Goal: Task Accomplishment & Management: Manage account settings

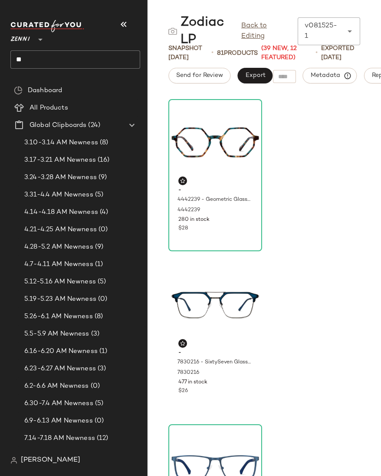
click at [294, 175] on div "- 4442239 - Geometric Glasses - Brown/Blue - [MEDICAL_DATA] 4442239 280 in stoc…" at bounding box center [265, 286] width 234 height 380
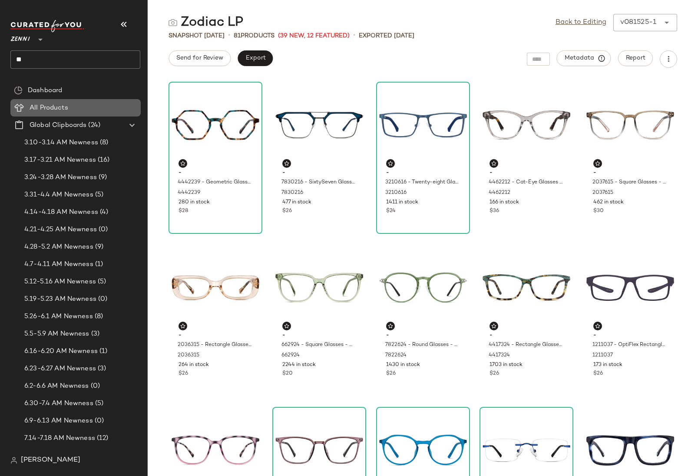
click at [37, 111] on span "All Products" at bounding box center [49, 108] width 39 height 10
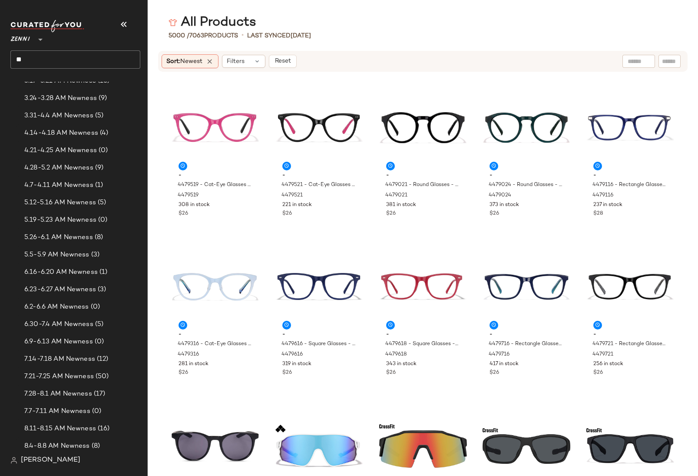
scroll to position [430, 0]
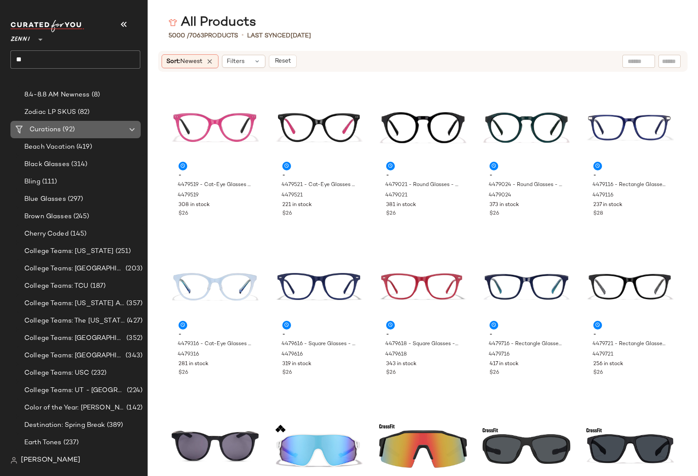
click at [43, 124] on Curations "Curations (92)" at bounding box center [75, 129] width 130 height 17
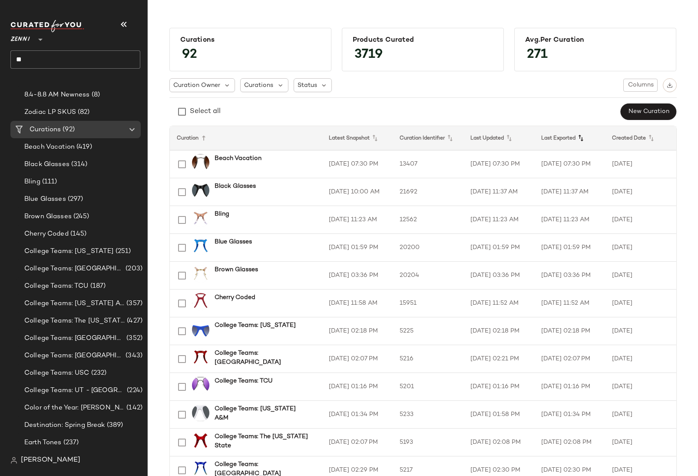
click at [381, 137] on icon at bounding box center [580, 138] width 10 height 10
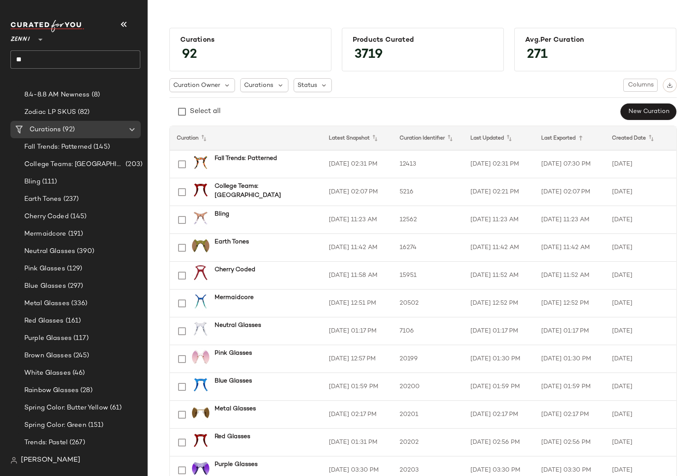
click at [381, 137] on icon at bounding box center [580, 138] width 10 height 10
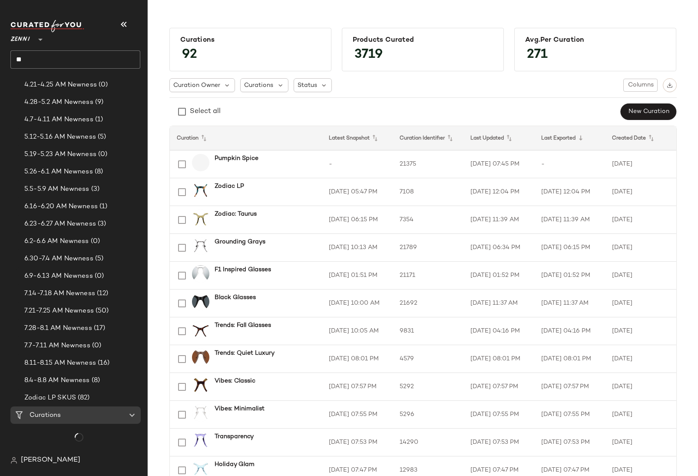
scroll to position [430, 0]
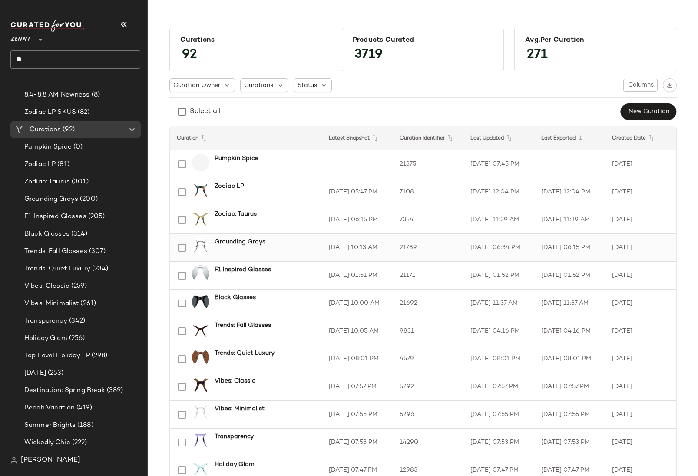
click at [245, 246] on div "Grounding Grays" at bounding box center [262, 247] width 106 height 21
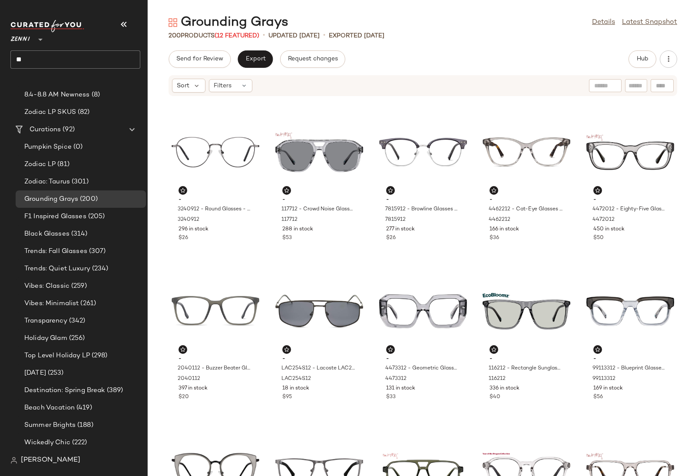
drag, startPoint x: 182, startPoint y: 23, endPoint x: 285, endPoint y: 20, distance: 102.5
click at [285, 20] on div "Grounding Grays" at bounding box center [229, 22] width 120 height 17
copy div "Grounding Grays"
click at [381, 20] on link "Latest Snapshot" at bounding box center [649, 22] width 55 height 10
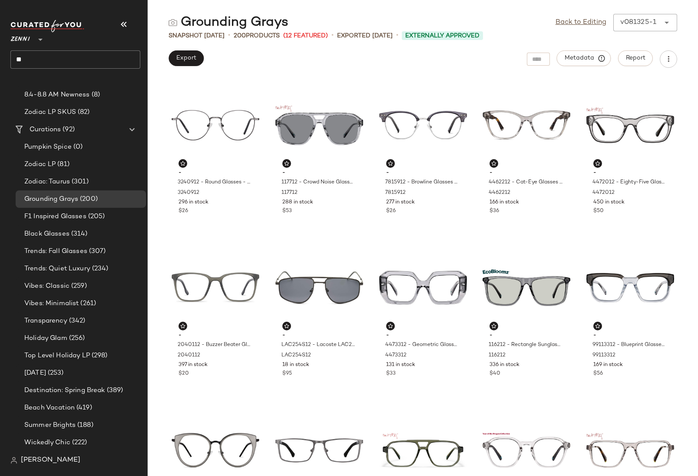
click at [381, 59] on div "Export Metadata Report" at bounding box center [423, 58] width 550 height 17
click at [381, 59] on span "Metadata" at bounding box center [584, 58] width 40 height 8
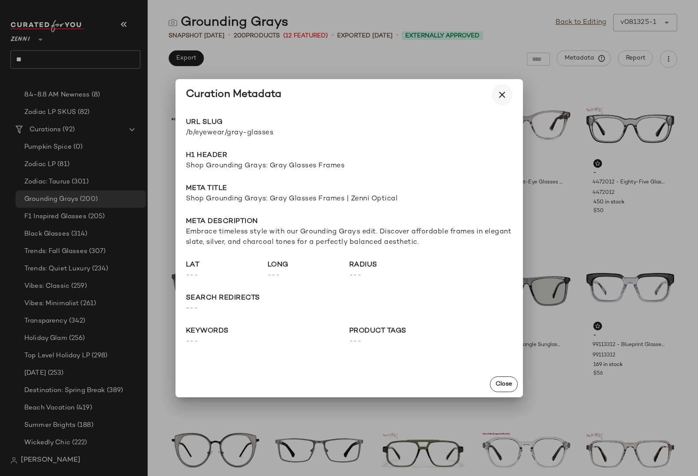
click at [381, 90] on icon "button" at bounding box center [502, 94] width 10 height 10
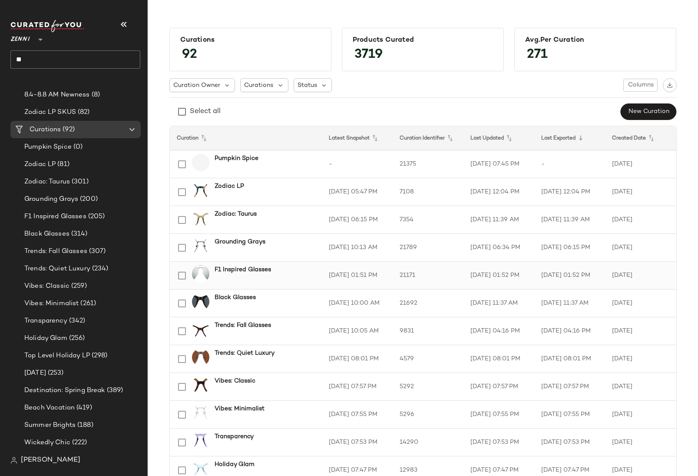
click at [272, 274] on div "F1 Inspired Glasses" at bounding box center [262, 275] width 106 height 21
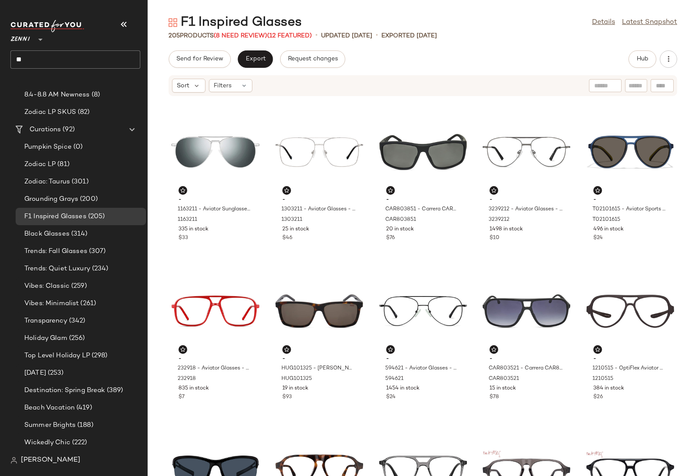
click at [381, 53] on div "Send for Review Export Request changes Hub" at bounding box center [423, 58] width 550 height 17
click at [381, 25] on link "Latest Snapshot" at bounding box center [649, 22] width 55 height 10
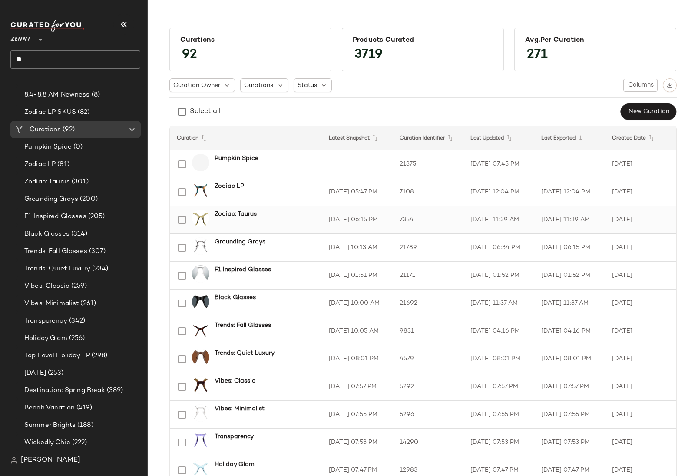
click at [261, 218] on div "Zodiac: Taurus" at bounding box center [265, 213] width 100 height 9
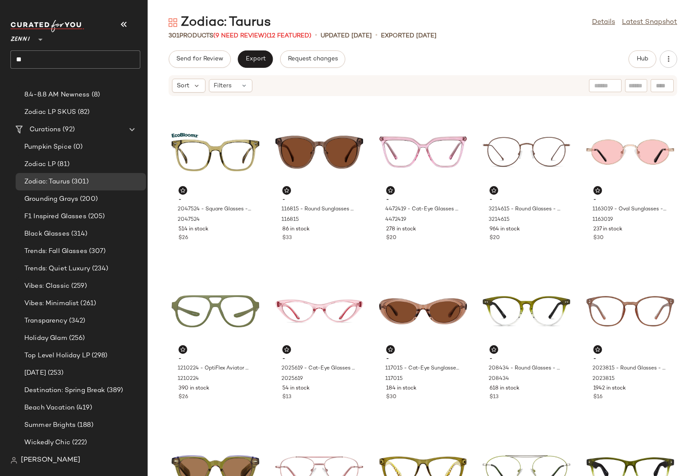
drag, startPoint x: 229, startPoint y: 20, endPoint x: 269, endPoint y: 23, distance: 40.5
click at [269, 23] on div "Zodiac: Taurus" at bounding box center [220, 22] width 103 height 17
copy div "Taurus"
click at [381, 19] on link "Latest Snapshot" at bounding box center [649, 22] width 55 height 10
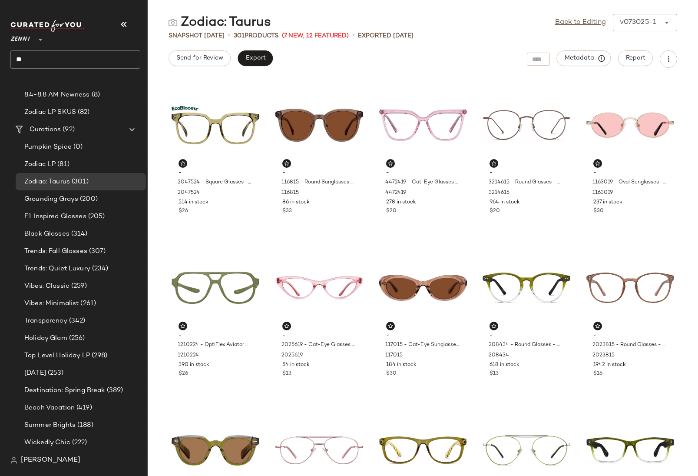
click at [241, 21] on div "Zodiac: Taurus" at bounding box center [220, 22] width 103 height 17
copy div "Taurus"
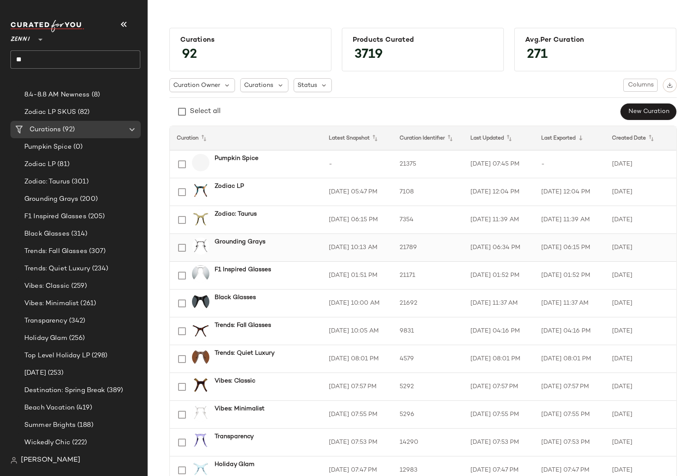
click at [301, 245] on div "Grounding Grays" at bounding box center [265, 241] width 100 height 9
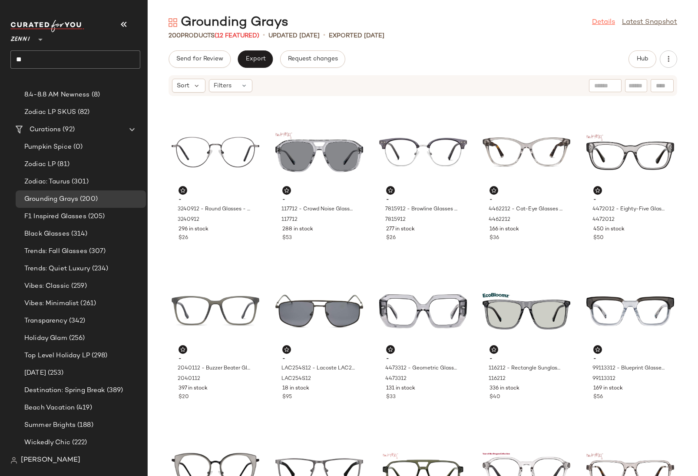
click at [381, 23] on link "Details" at bounding box center [603, 22] width 23 height 10
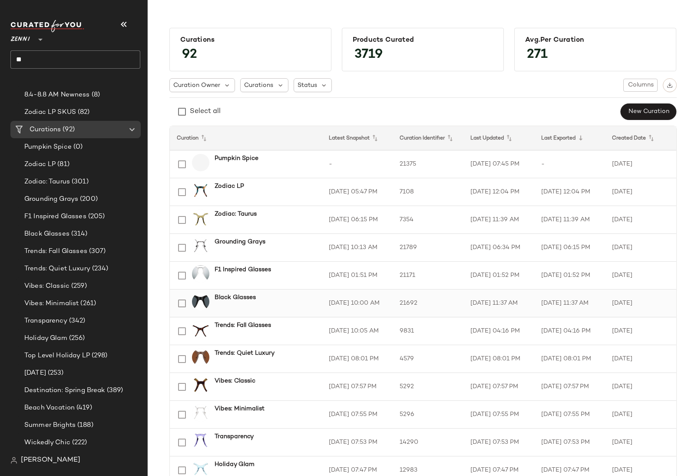
click at [381, 304] on td "21692" at bounding box center [428, 303] width 71 height 28
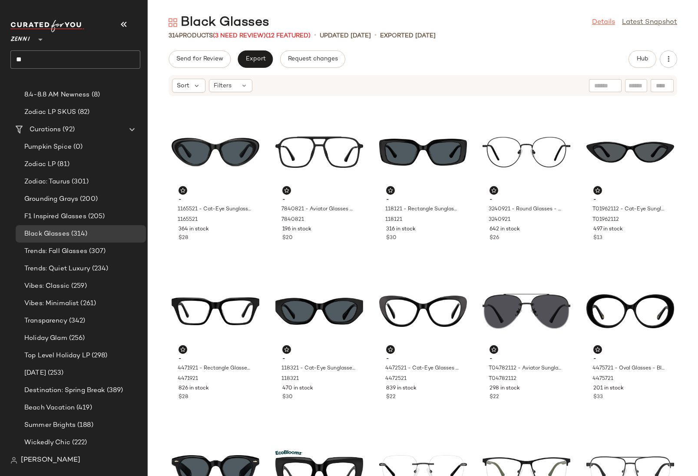
click at [381, 24] on link "Details" at bounding box center [603, 22] width 23 height 10
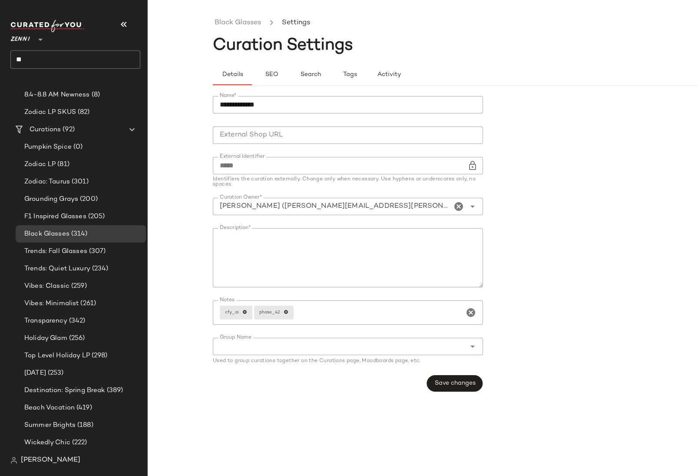
click at [227, 234] on textarea "Description*" at bounding box center [348, 257] width 270 height 59
click at [227, 23] on link "Black Glasses" at bounding box center [238, 22] width 46 height 11
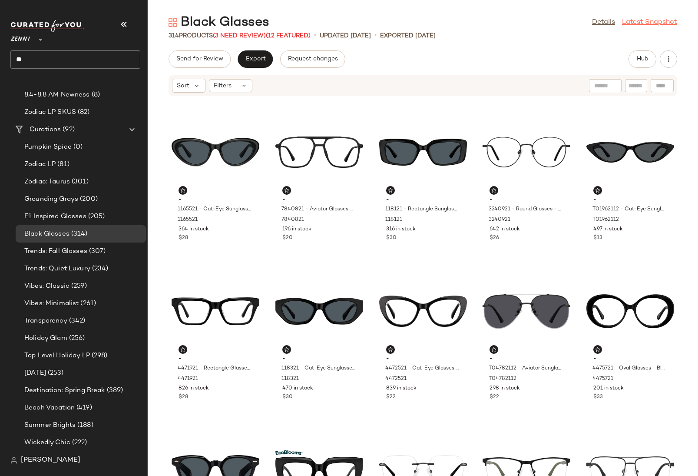
click at [381, 24] on link "Latest Snapshot" at bounding box center [649, 22] width 55 height 10
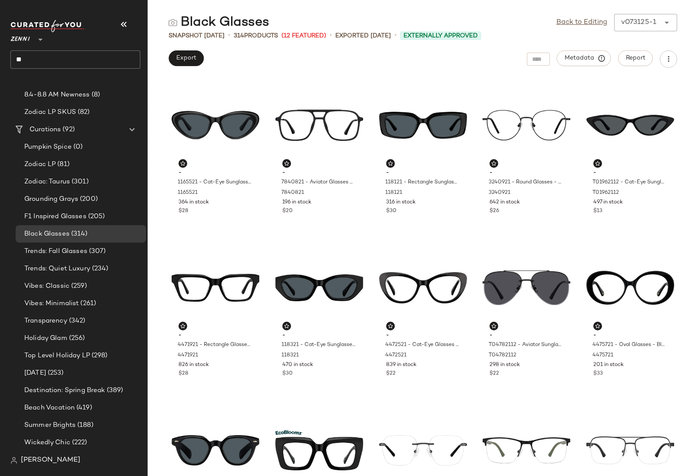
click at [56, 60] on input "**" at bounding box center [75, 59] width 130 height 18
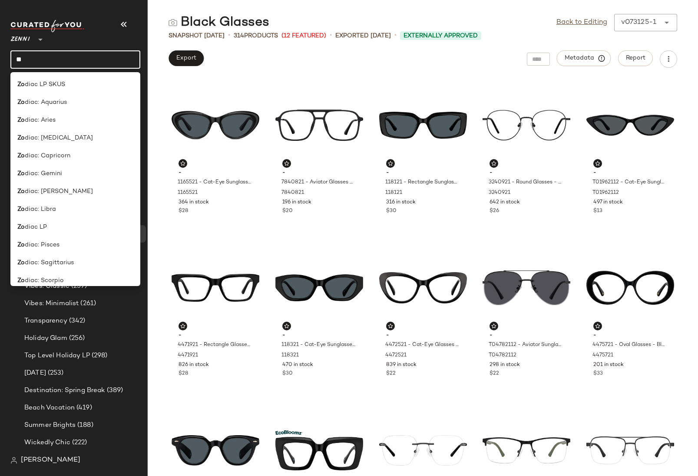
click at [214, 44] on div "Black Glasses Back to Editing v073125-1 ****** Snapshot [DATE] • 314 Products (…" at bounding box center [423, 245] width 550 height 462
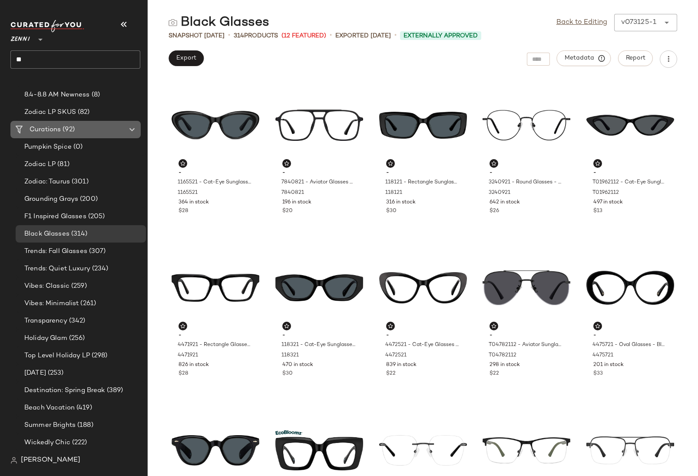
click at [43, 124] on Curations "Curations (92)" at bounding box center [75, 129] width 130 height 17
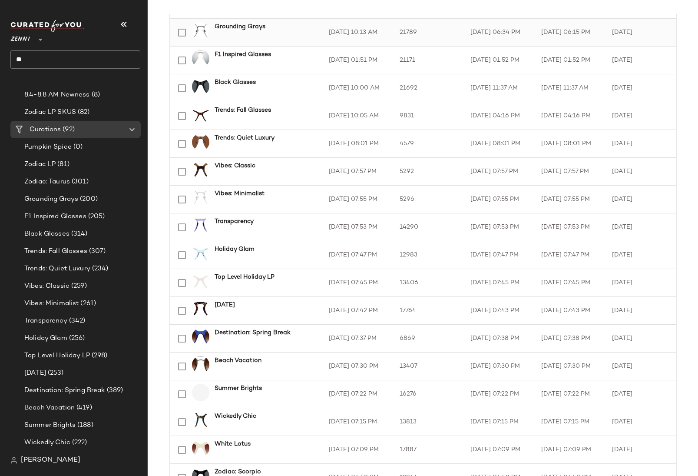
scroll to position [313, 0]
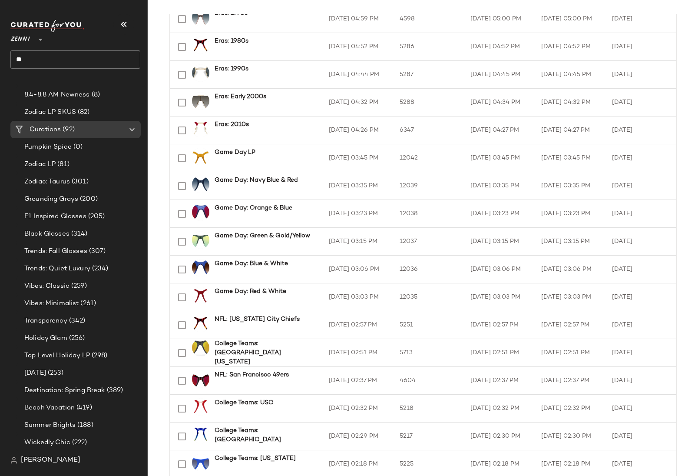
scroll to position [1115, 0]
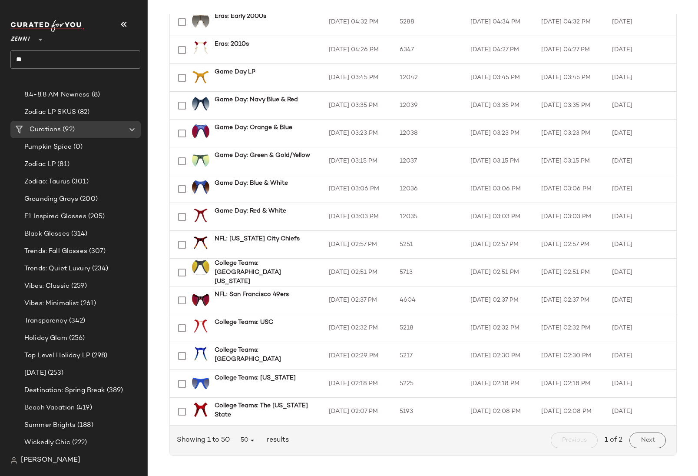
scroll to position [1115, 0]
click at [245, 437] on span "50" at bounding box center [248, 440] width 16 height 8
click at [249, 419] on div "All" at bounding box center [246, 418] width 17 height 10
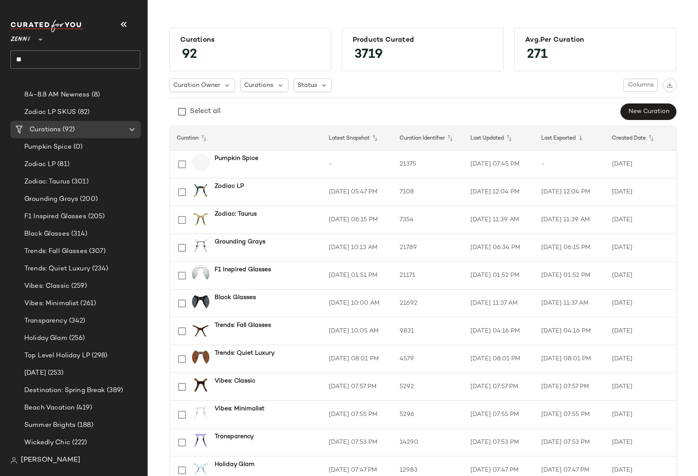
scroll to position [2283, 0]
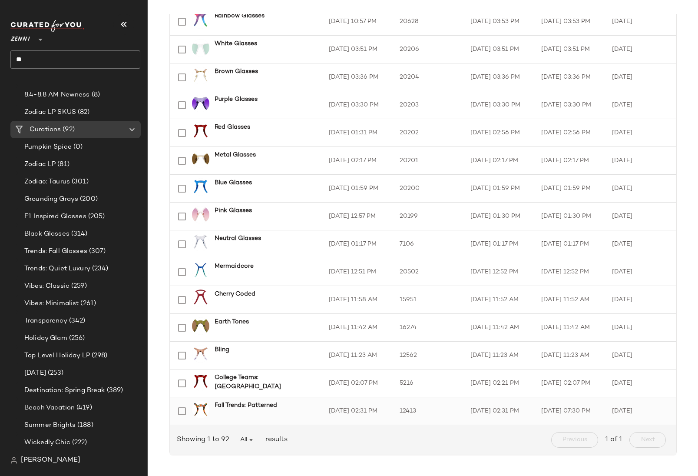
click at [260, 404] on b "Fall Trends: Patterned" at bounding box center [246, 404] width 63 height 9
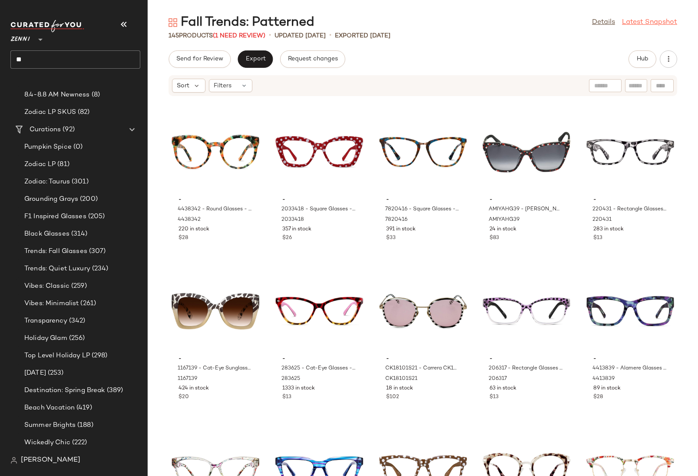
click at [381, 21] on link "Latest Snapshot" at bounding box center [649, 22] width 55 height 10
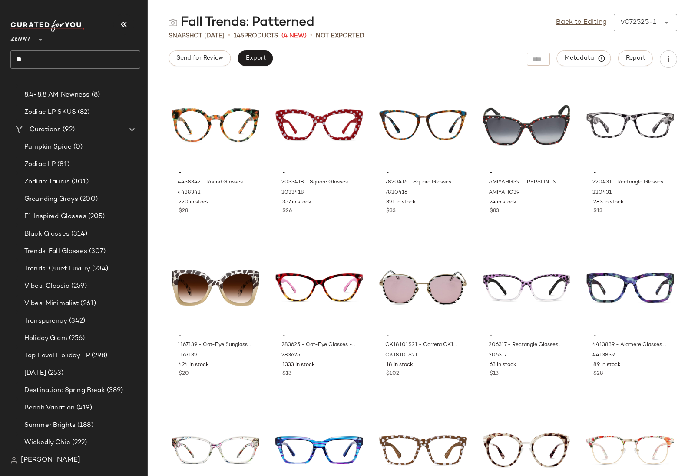
click at [269, 22] on div "Fall Trends: Patterned" at bounding box center [242, 22] width 146 height 17
copy div "Patterned"
click at [381, 21] on div "Back to Editing ******" at bounding box center [635, 22] width 86 height 17
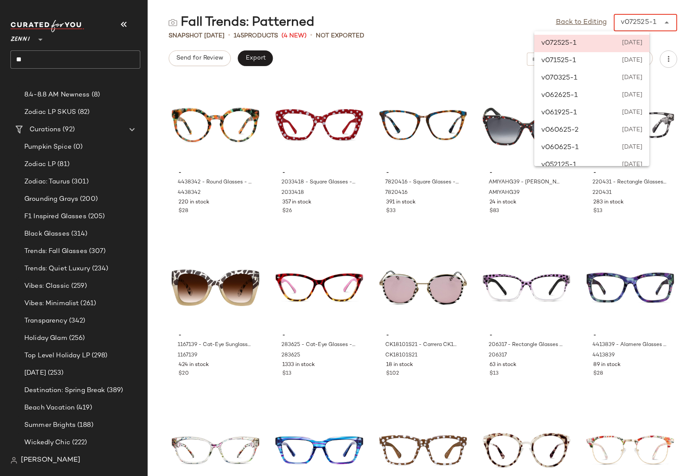
click at [381, 68] on div "Fall Trends: Patterned Back to Editing v072525-1 ****** Snapshot [DATE] • 145 P…" at bounding box center [423, 245] width 550 height 462
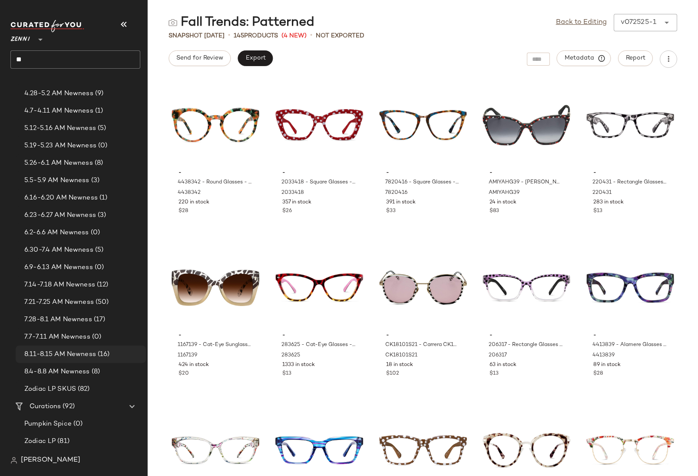
scroll to position [362, 0]
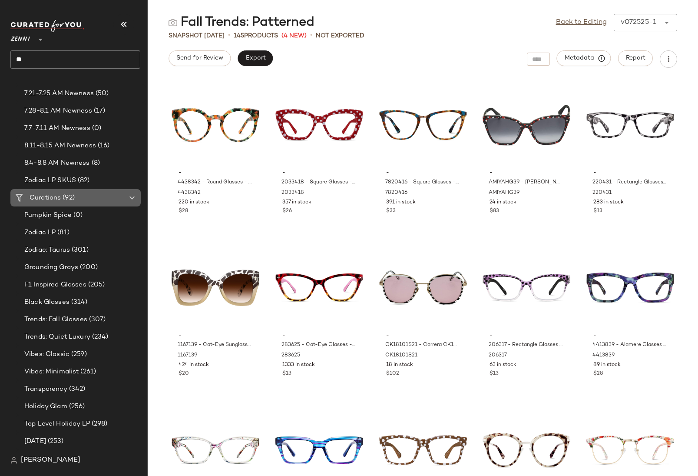
click at [51, 197] on span "Curations" at bounding box center [45, 198] width 31 height 10
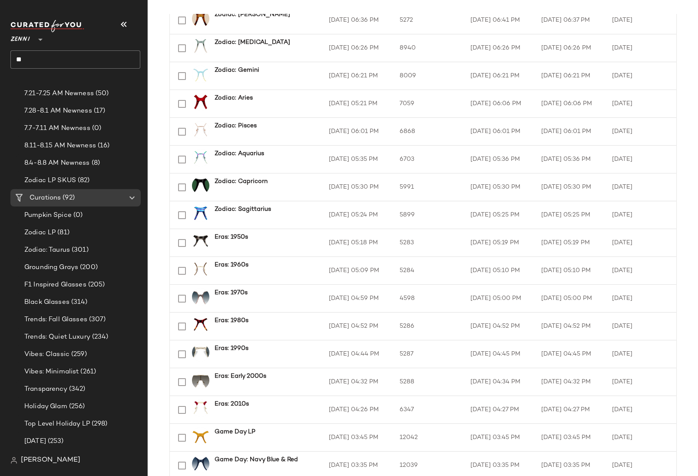
scroll to position [1115, 0]
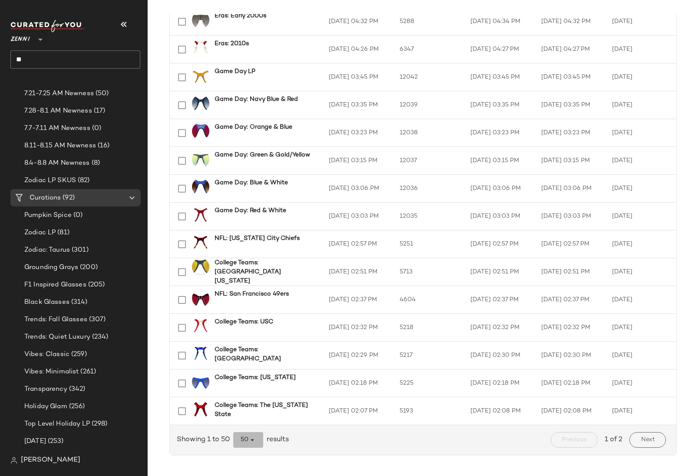
click at [240, 444] on button "50" at bounding box center [248, 440] width 30 height 16
click at [250, 423] on div "All" at bounding box center [246, 417] width 30 height 21
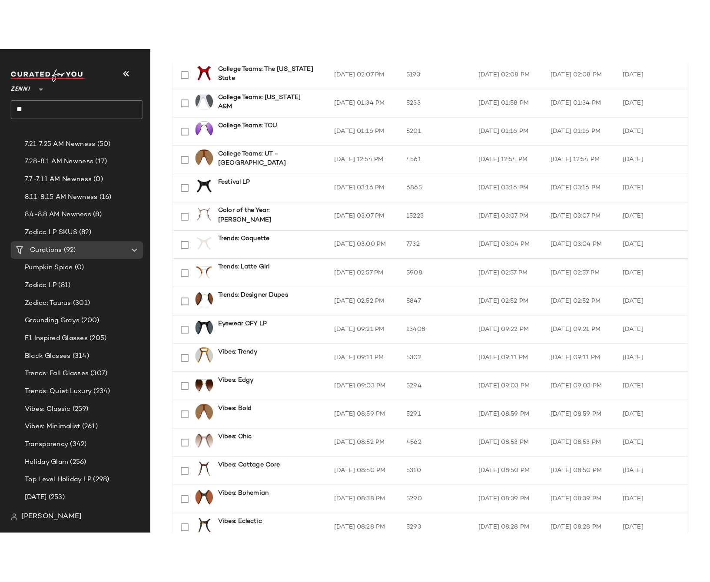
scroll to position [2259, 0]
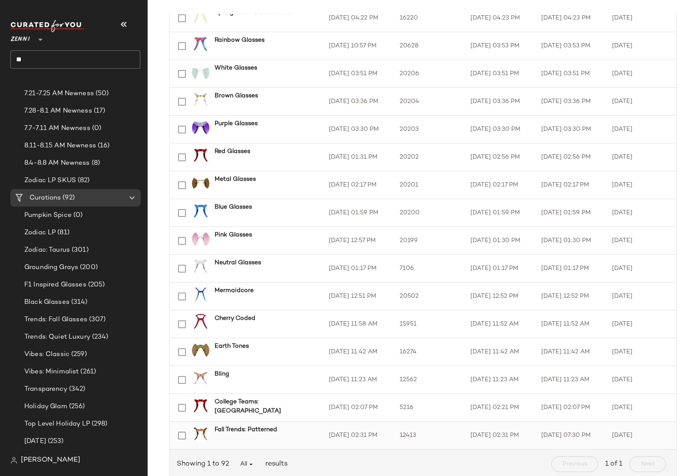
click at [259, 429] on b "Fall Trends: Patterned" at bounding box center [246, 429] width 63 height 9
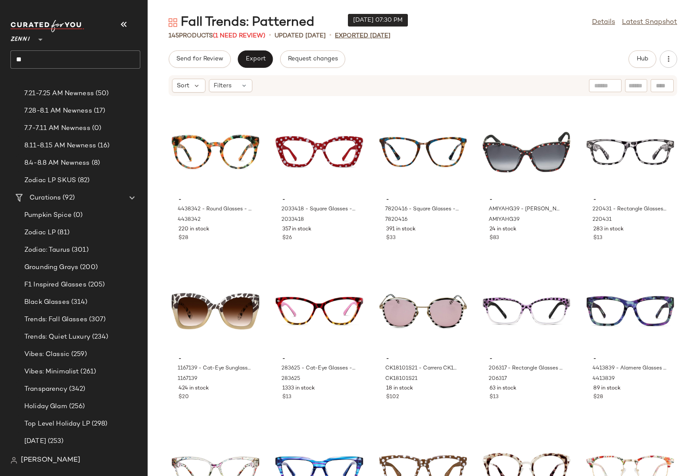
click at [381, 37] on p "Exported [DATE]" at bounding box center [363, 35] width 56 height 9
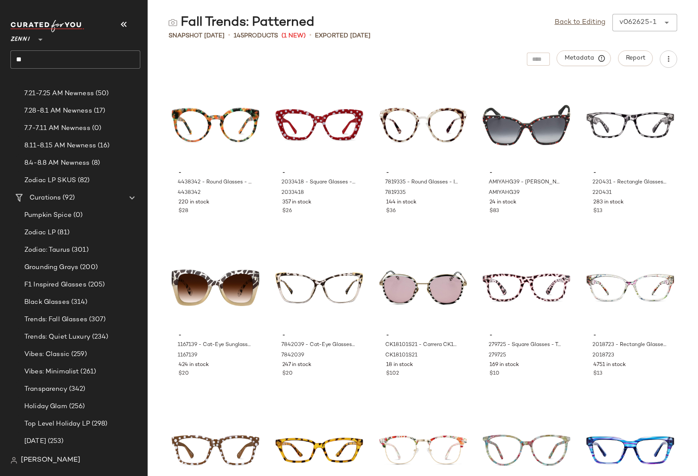
drag, startPoint x: 182, startPoint y: 23, endPoint x: 312, endPoint y: 19, distance: 129.9
click at [312, 19] on div "Fall Trends: Patterned" at bounding box center [242, 22] width 146 height 17
copy div "Fall Trends: Patterned"
click at [381, 27] on div "Fall Trends: Patterned Back to Editing v062625-1 ******" at bounding box center [423, 22] width 550 height 17
click at [381, 60] on icon "button" at bounding box center [602, 58] width 8 height 8
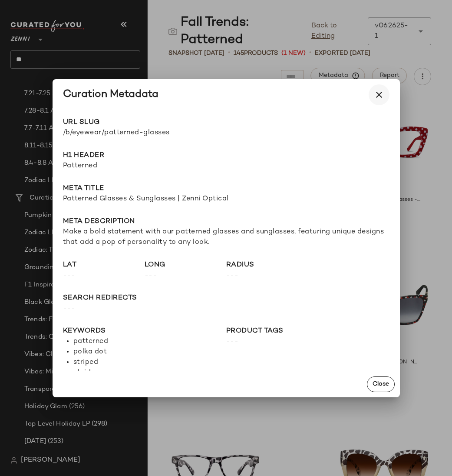
click at [381, 99] on icon "button" at bounding box center [379, 94] width 10 height 10
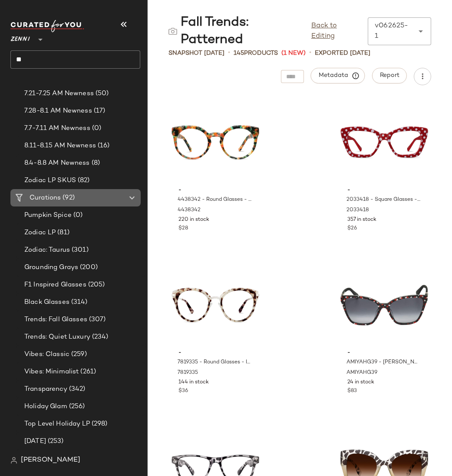
click at [48, 200] on span "Curations" at bounding box center [45, 198] width 31 height 10
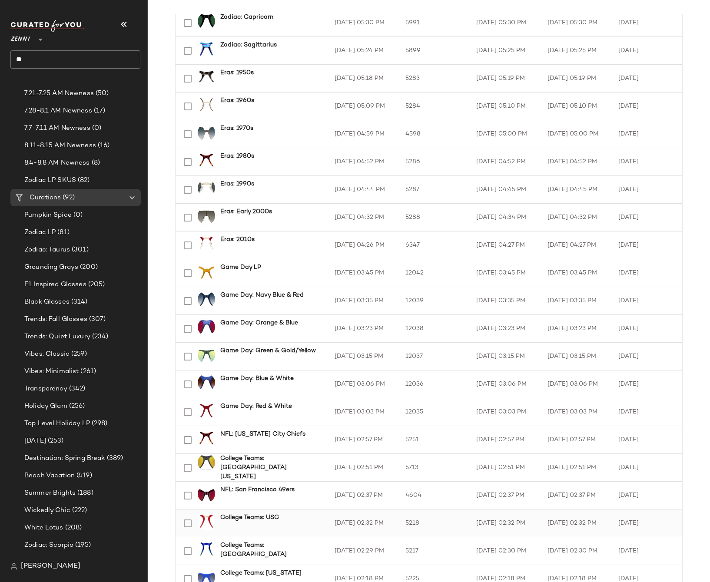
scroll to position [1009, 0]
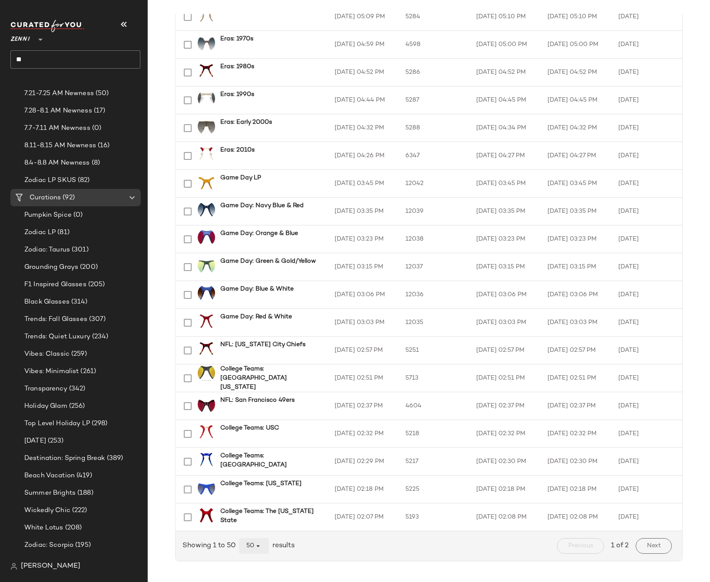
click at [248, 475] on span "50" at bounding box center [254, 546] width 16 height 8
click at [254, 475] on div "All" at bounding box center [252, 524] width 17 height 10
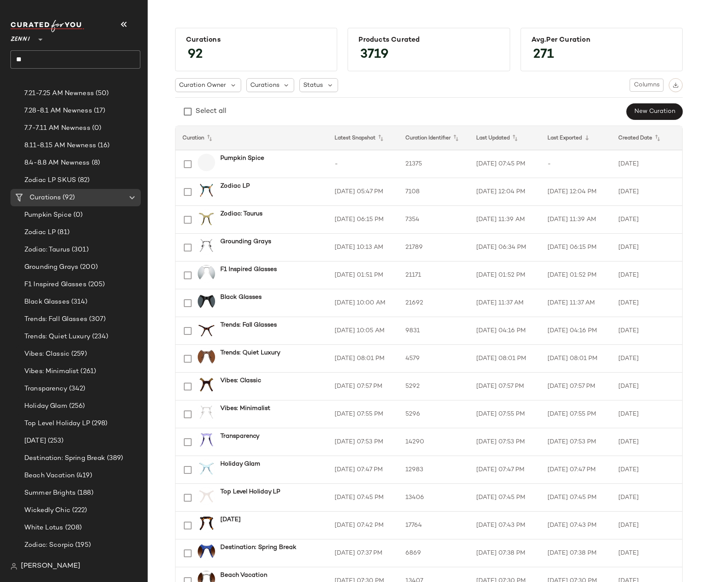
scroll to position [1611, 0]
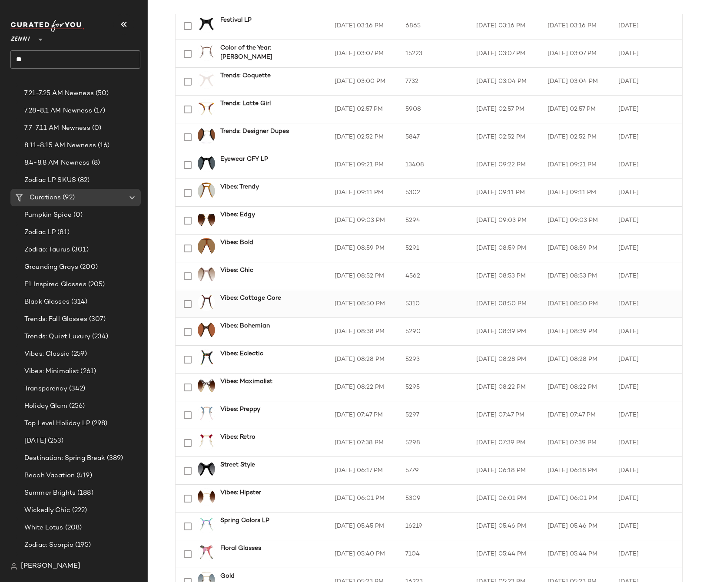
click at [381, 305] on td "[DATE] 08:50 PM" at bounding box center [504, 304] width 71 height 28
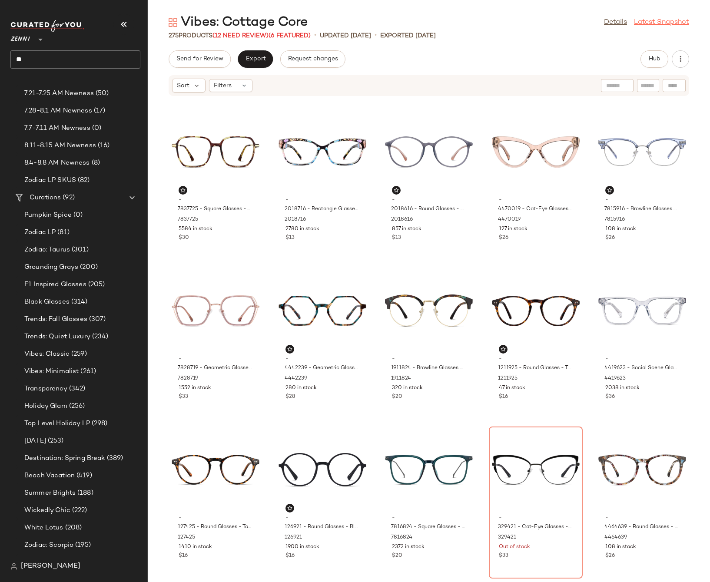
click at [381, 19] on link "Latest Snapshot" at bounding box center [661, 22] width 55 height 10
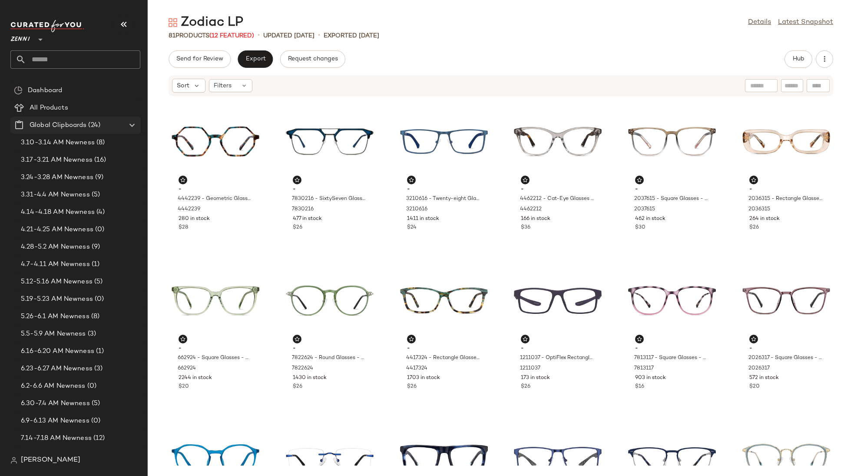
click at [131, 126] on icon at bounding box center [132, 125] width 10 height 10
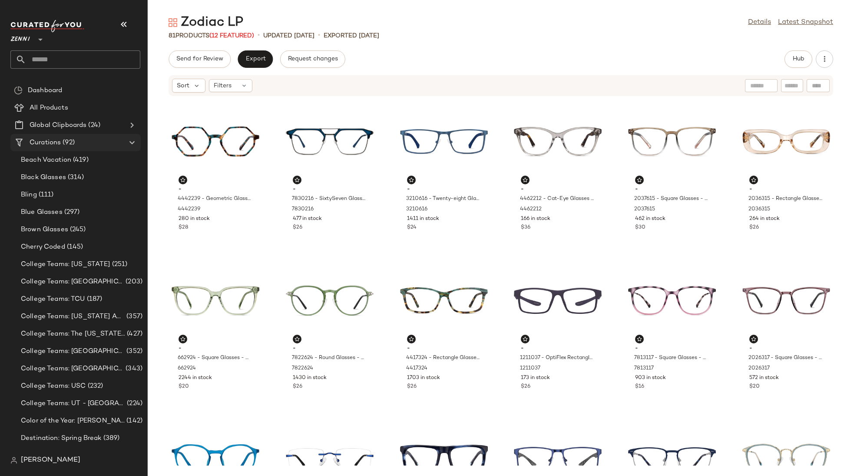
click at [52, 142] on span "Curations" at bounding box center [45, 143] width 31 height 10
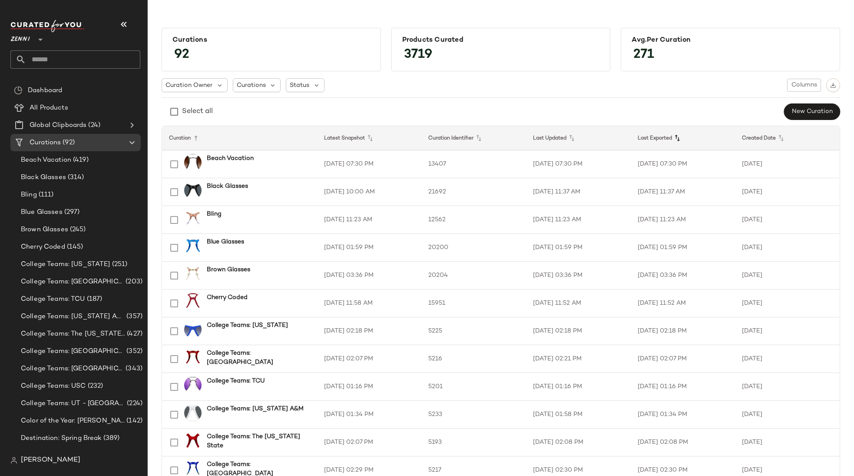
click at [672, 139] on icon at bounding box center [677, 138] width 10 height 10
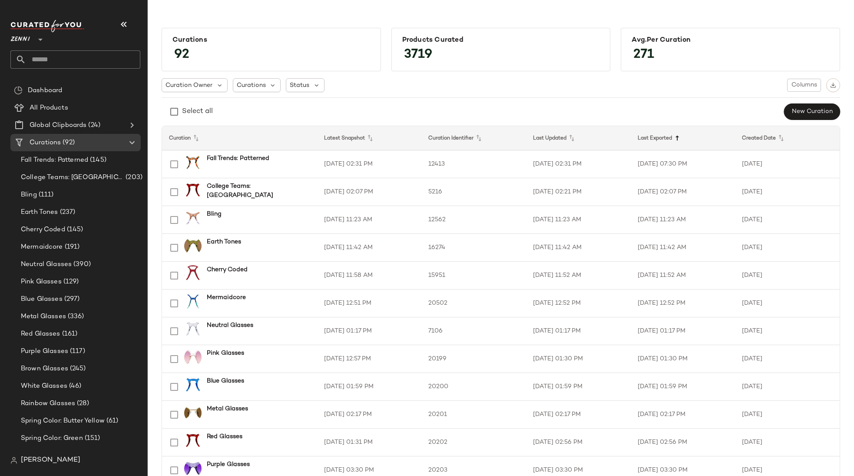
click at [677, 138] on icon at bounding box center [677, 138] width 10 height 10
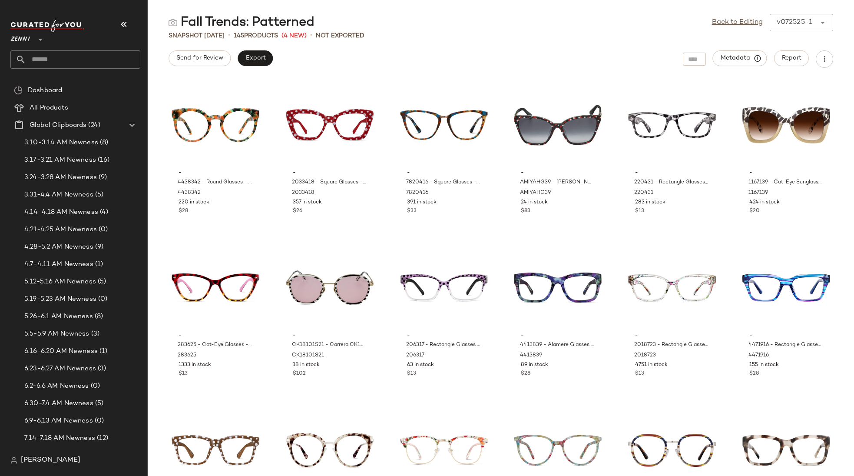
click at [795, 24] on div "Back to Editing v072525-1 ******" at bounding box center [772, 22] width 121 height 17
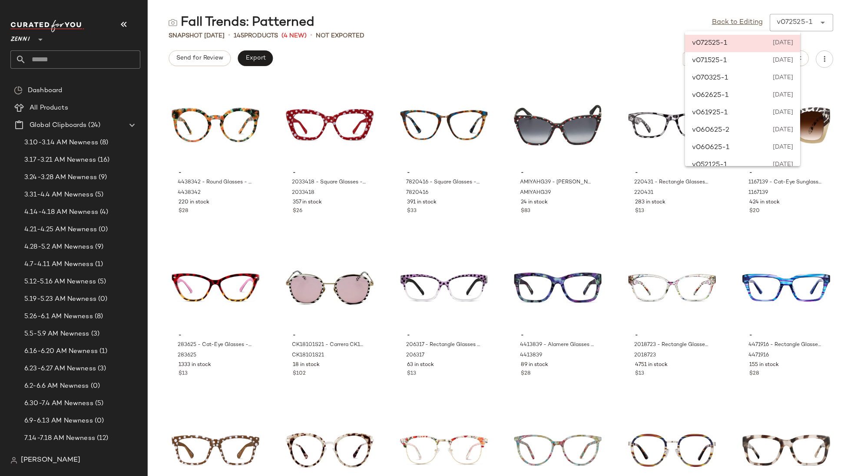
click at [636, 24] on div "Fall Trends: Patterned Back to Editing v072525-1 ******" at bounding box center [501, 22] width 706 height 17
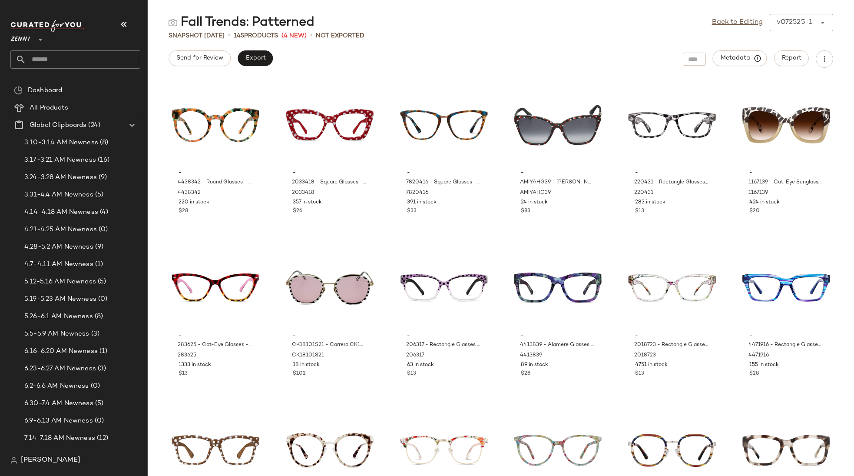
click at [203, 16] on div "Fall Trends: Patterned" at bounding box center [242, 22] width 146 height 17
click at [510, 25] on div "Fall Trends: Patterned Back to Editing v072525-1 ******" at bounding box center [501, 22] width 706 height 17
click at [739, 57] on span "Metadata" at bounding box center [740, 58] width 40 height 8
click at [494, 41] on div "Fall Trends: Patterned Back to Editing v072525-1 ****** Snapshot [DATE] • 145 P…" at bounding box center [501, 245] width 706 height 462
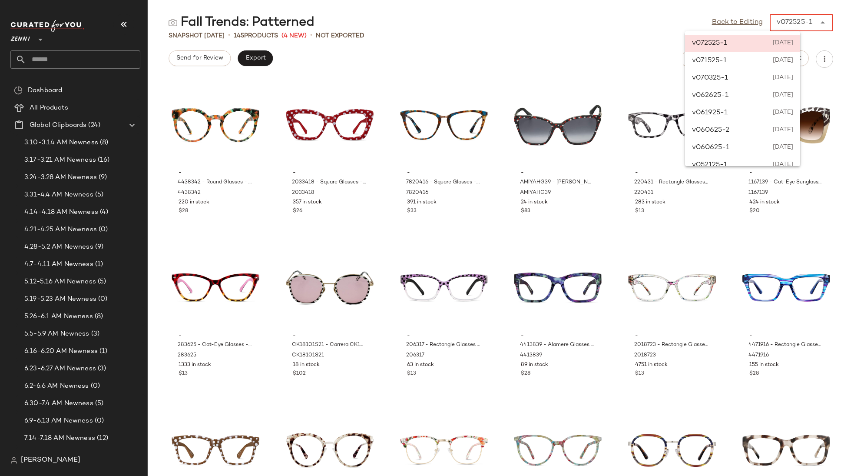
click at [807, 23] on div "v072525-1" at bounding box center [795, 22] width 36 height 10
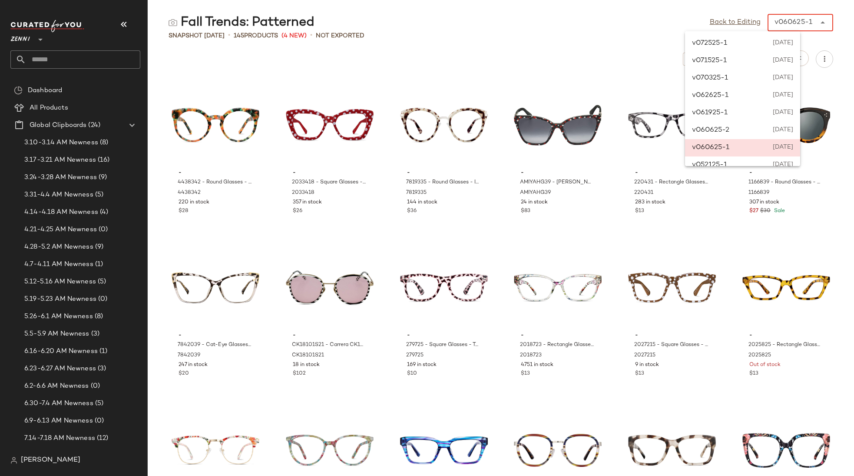
click at [795, 29] on div "v060625-1 ******" at bounding box center [791, 22] width 48 height 17
type input "******"
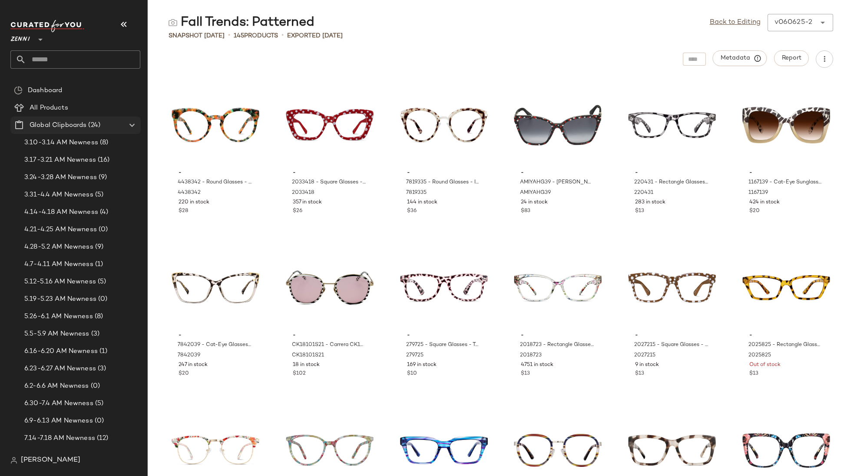
click at [130, 122] on icon at bounding box center [132, 125] width 10 height 10
click at [50, 143] on span "Curations" at bounding box center [45, 143] width 31 height 10
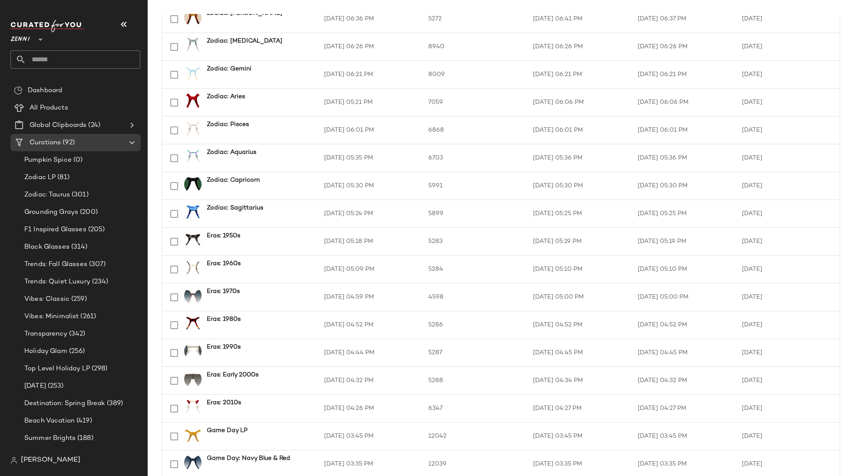
scroll to position [1115, 0]
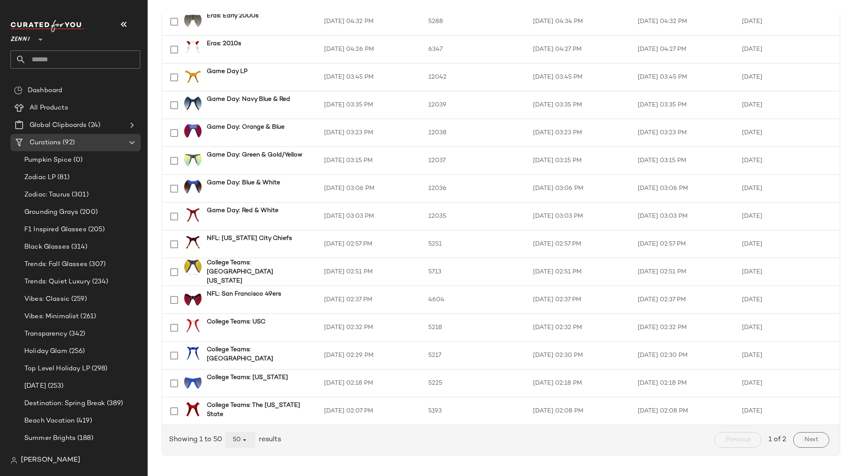
click at [240, 440] on span "50" at bounding box center [240, 440] width 16 height 8
click at [241, 420] on div "All" at bounding box center [241, 418] width 17 height 10
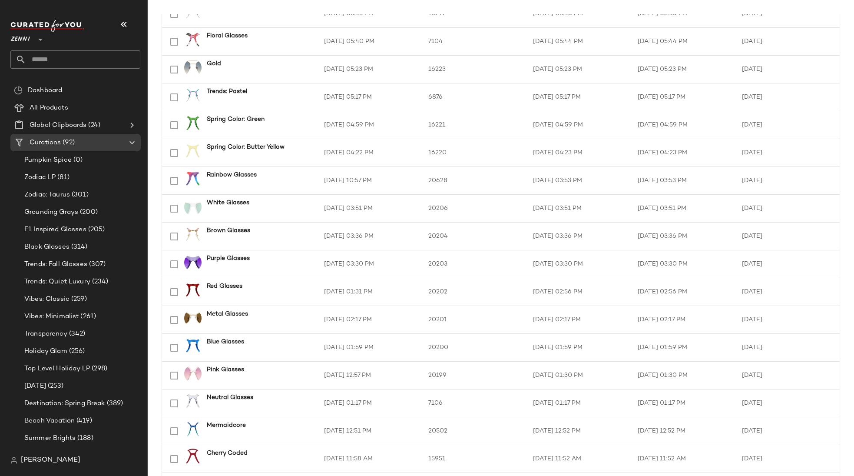
scroll to position [2283, 0]
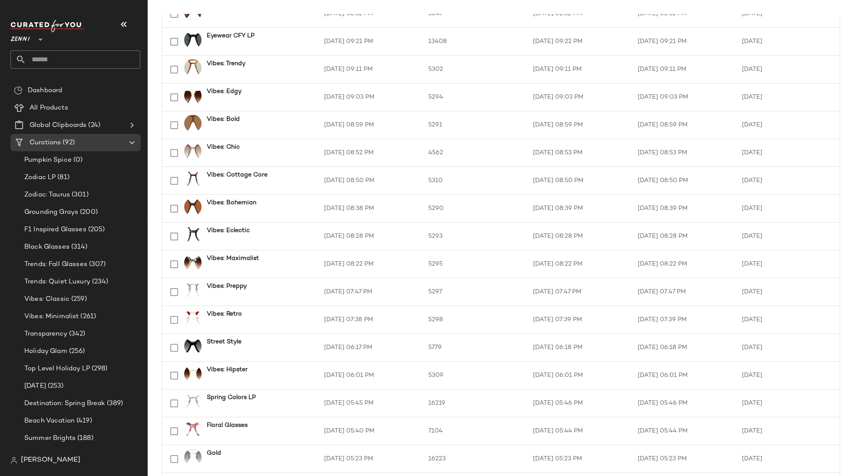
scroll to position [2283, 0]
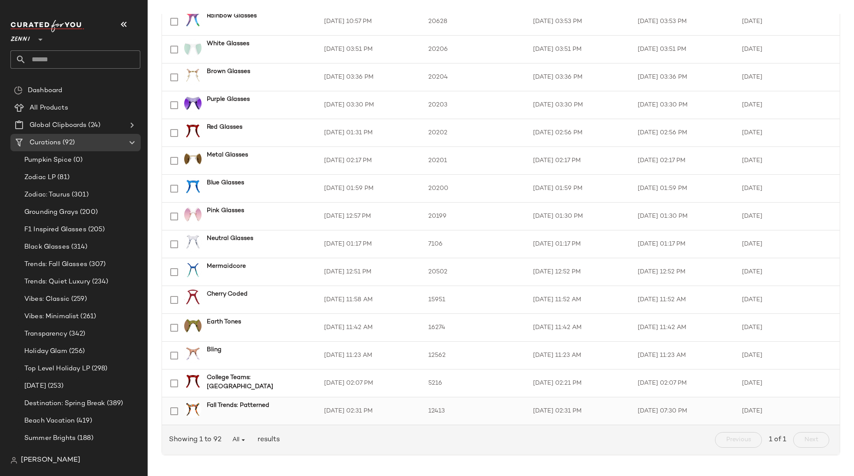
click at [258, 405] on b "Fall Trends: Patterned" at bounding box center [238, 404] width 63 height 9
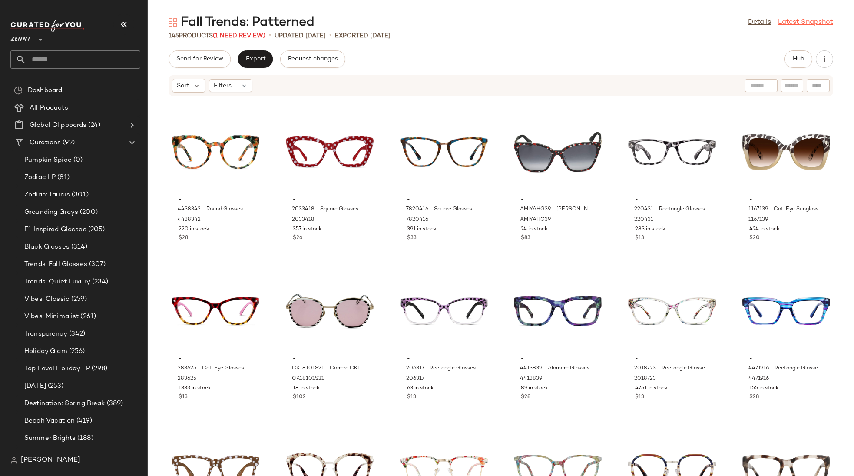
click at [789, 20] on link "Latest Snapshot" at bounding box center [805, 22] width 55 height 10
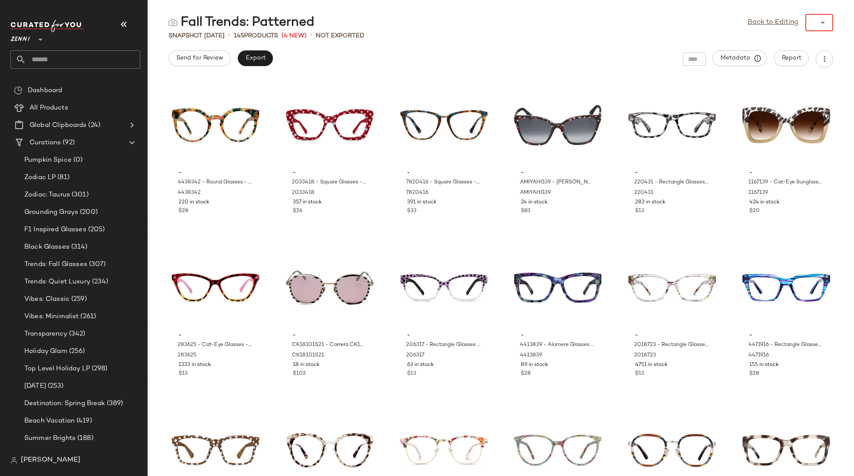
click at [787, 23] on div "Back to Editing ******" at bounding box center [790, 22] width 86 height 17
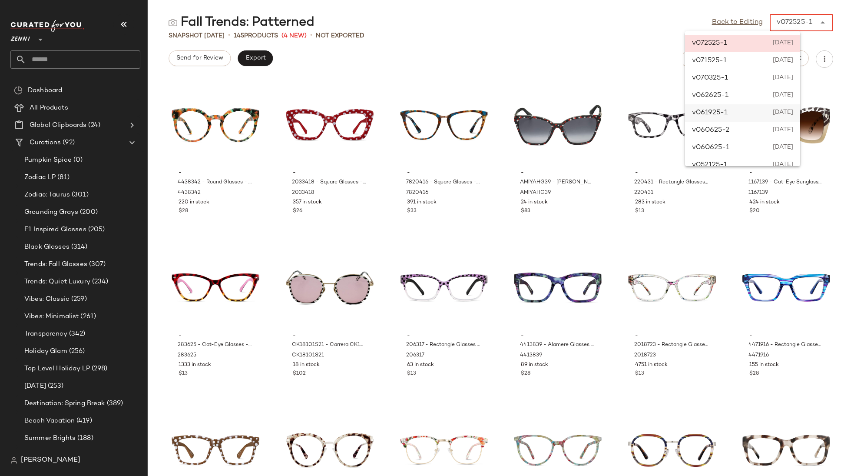
click at [746, 469] on div "v061925-1 June 18th 2025" at bounding box center [742, 477] width 115 height 17
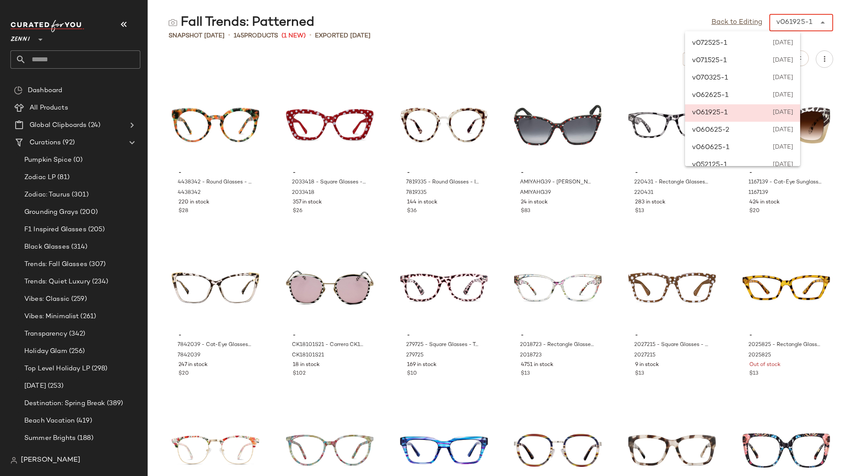
click at [779, 27] on div "v061925-1" at bounding box center [794, 22] width 36 height 10
click at [792, 28] on div "v060625-2 ******" at bounding box center [791, 22] width 48 height 17
click at [740, 382] on div "v062625-1 June 25th 2025" at bounding box center [742, 390] width 115 height 17
type input "******"
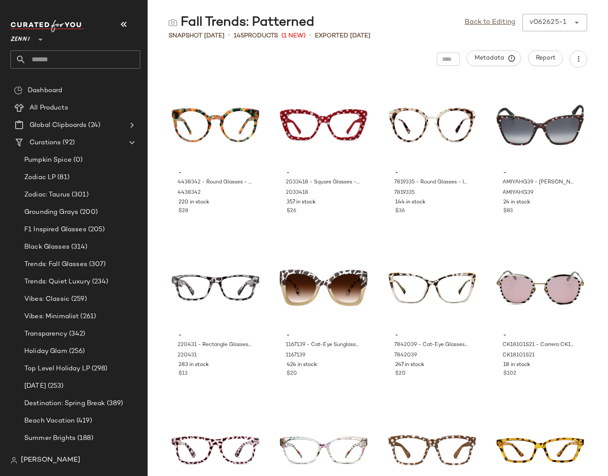
click at [389, 62] on div "Metadata Report" at bounding box center [378, 58] width 460 height 17
